Goal: Navigation & Orientation: Find specific page/section

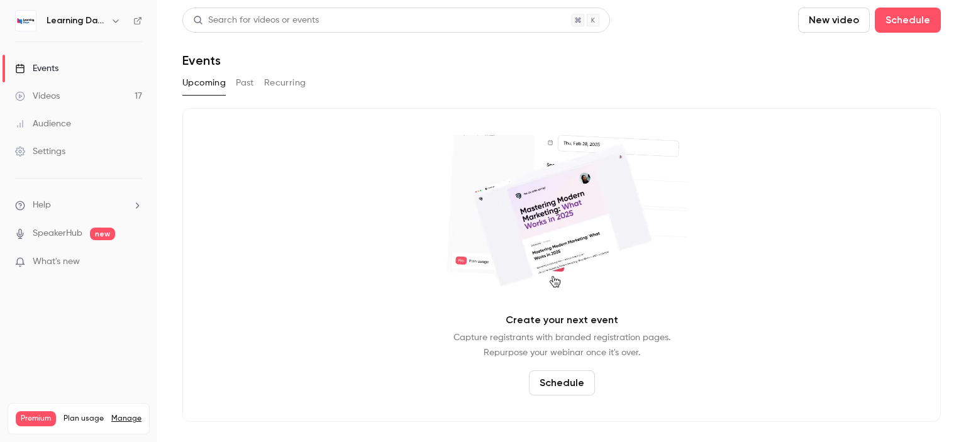
click at [73, 122] on link "Audience" at bounding box center [78, 124] width 157 height 28
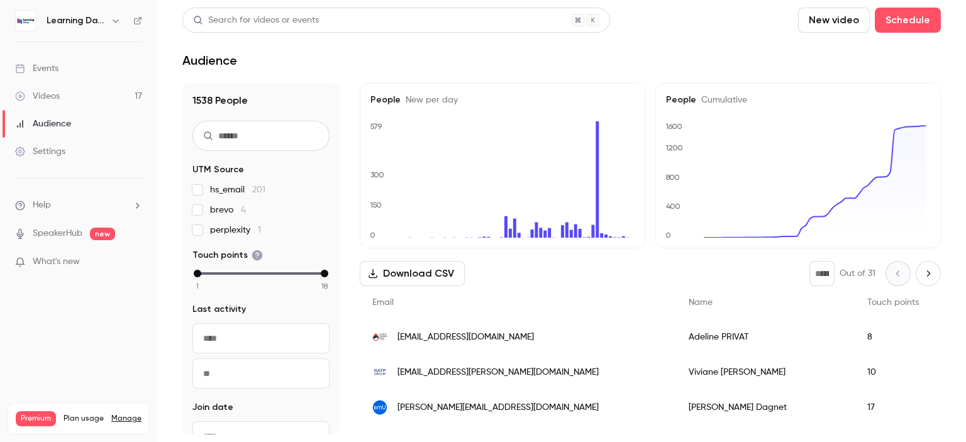
click at [439, 366] on span "[EMAIL_ADDRESS][PERSON_NAME][DOMAIN_NAME]" at bounding box center [497, 372] width 201 height 13
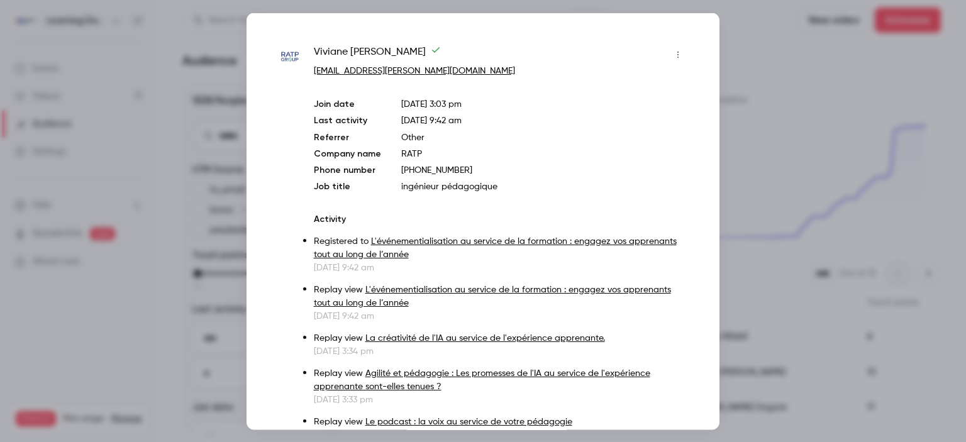
click at [812, 153] on div at bounding box center [483, 221] width 966 height 442
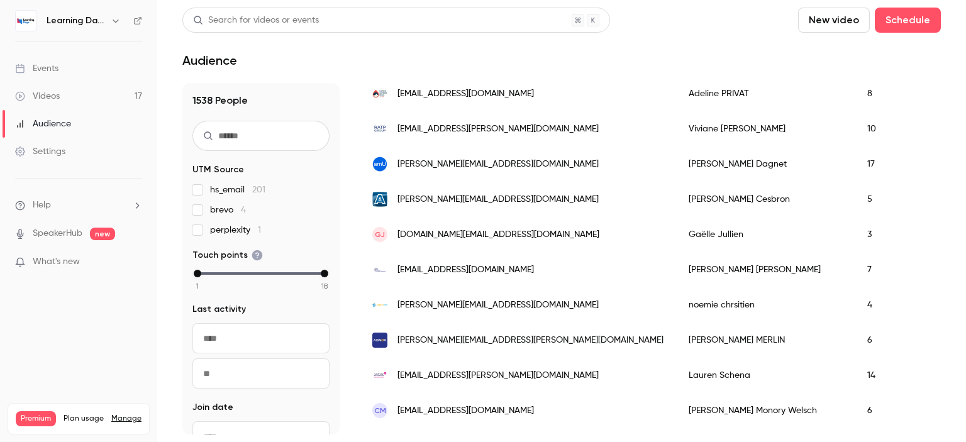
scroll to position [255, 0]
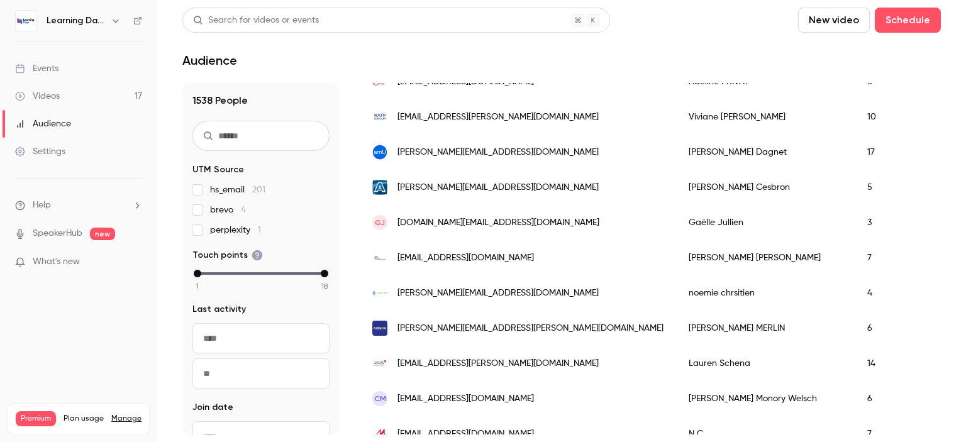
click at [73, 95] on link "Videos 17" at bounding box center [78, 96] width 157 height 28
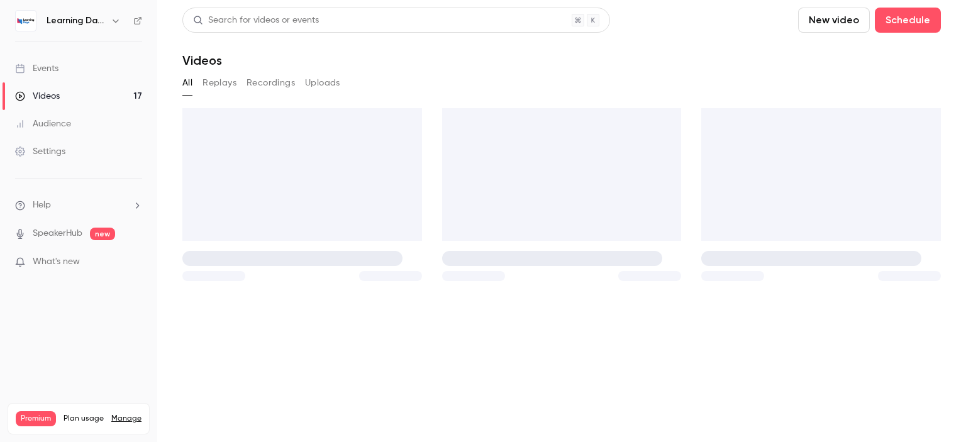
click at [59, 72] on link "Events" at bounding box center [78, 69] width 157 height 28
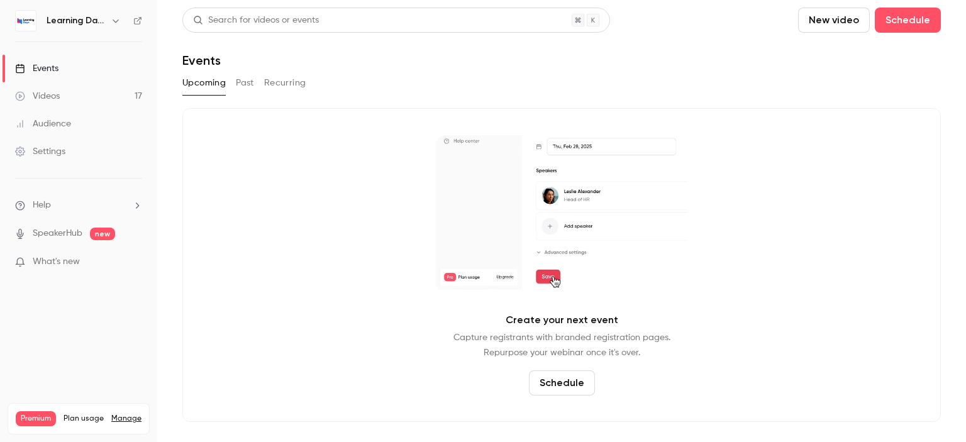
click at [80, 121] on link "Audience" at bounding box center [78, 124] width 157 height 28
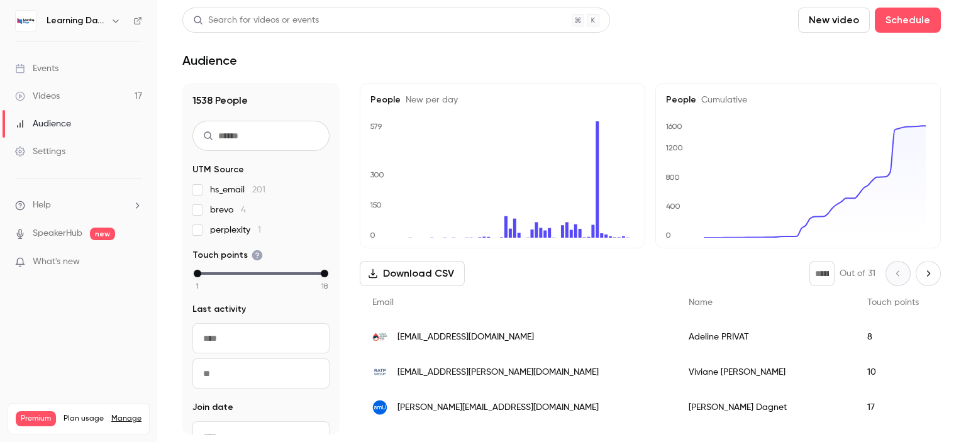
click at [71, 100] on link "Videos 17" at bounding box center [78, 96] width 157 height 28
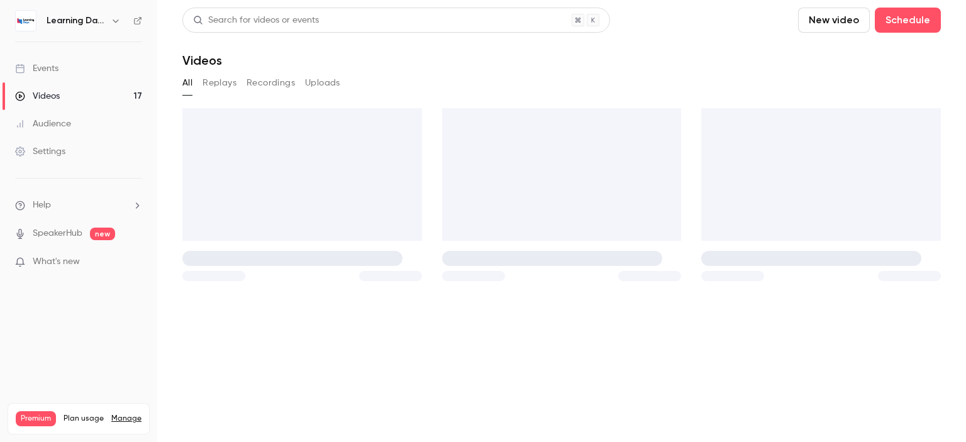
click at [67, 130] on link "Audience" at bounding box center [78, 124] width 157 height 28
